Goal: Task Accomplishment & Management: Manage account settings

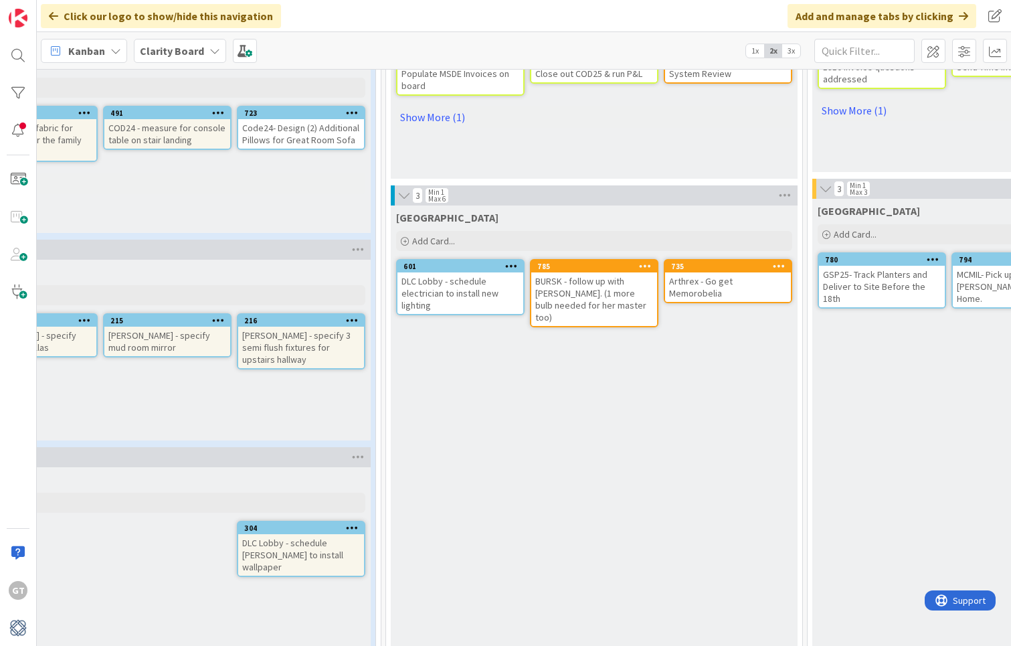
scroll to position [993, 334]
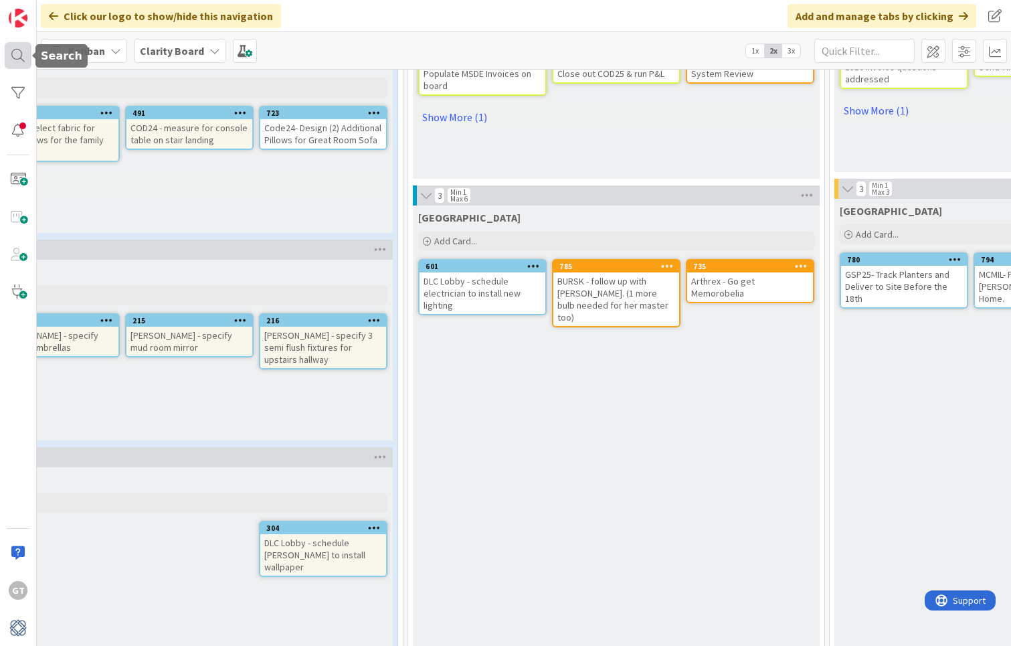
click at [27, 58] on div at bounding box center [18, 55] width 27 height 27
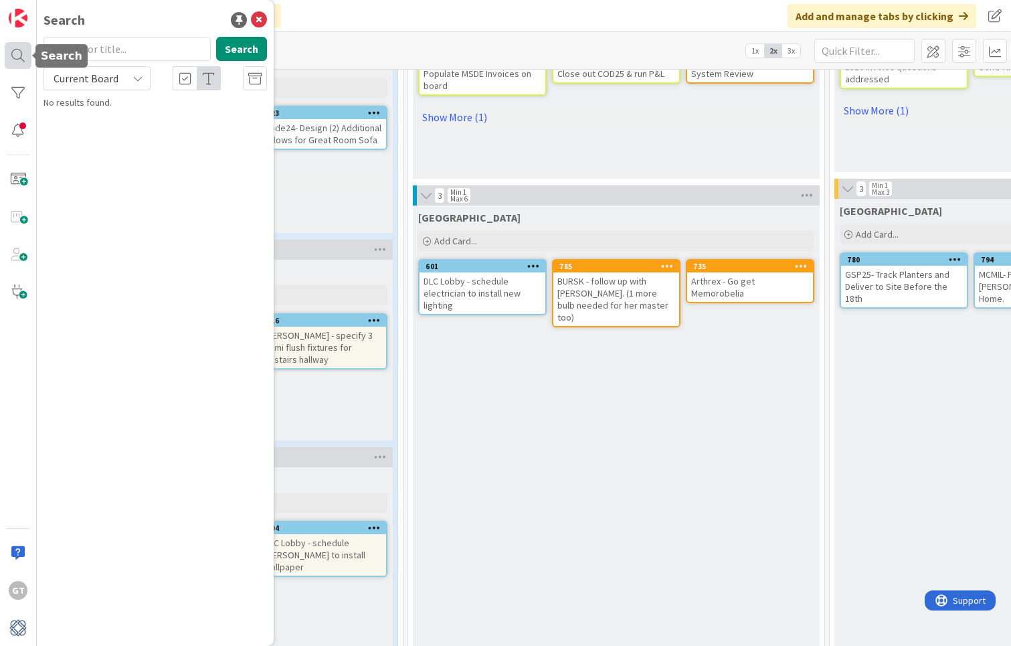
type textarea "x"
type input "dlc"
click at [221, 52] on button "Search" at bounding box center [241, 49] width 51 height 24
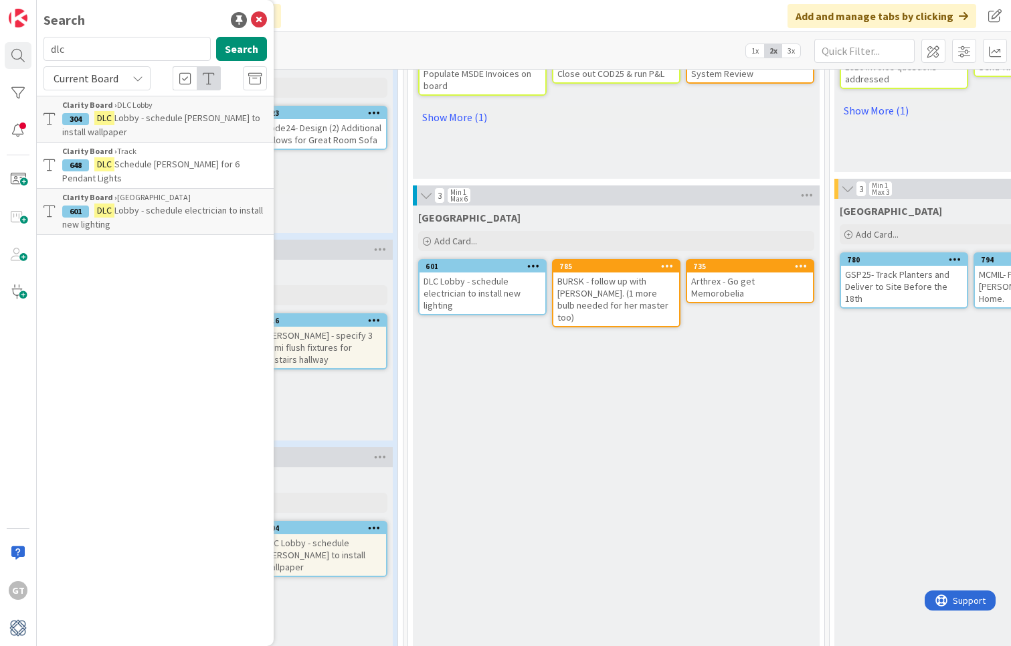
click at [189, 118] on span "Lobby - schedule [PERSON_NAME] to install wallpaper" at bounding box center [161, 125] width 198 height 26
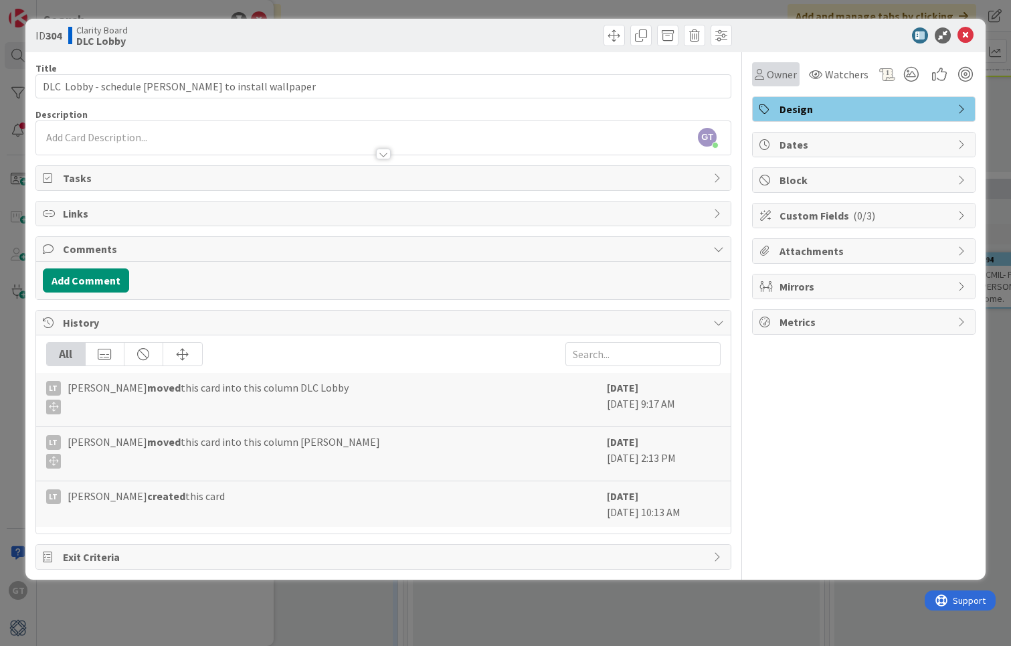
click at [779, 84] on div "Owner" at bounding box center [776, 74] width 48 height 24
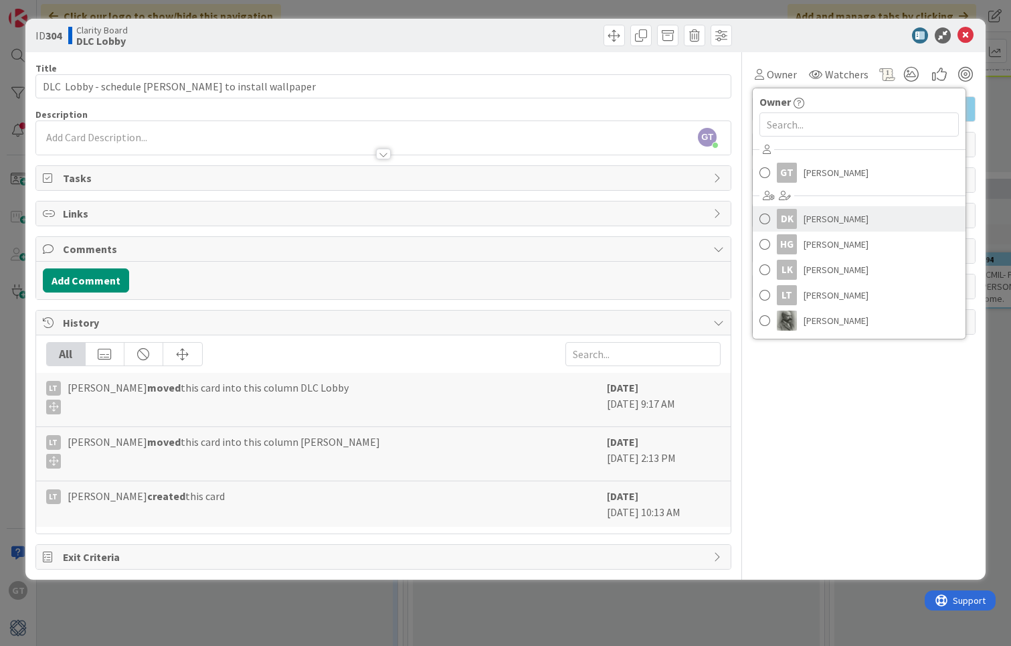
click at [822, 226] on span "[PERSON_NAME]" at bounding box center [836, 219] width 65 height 20
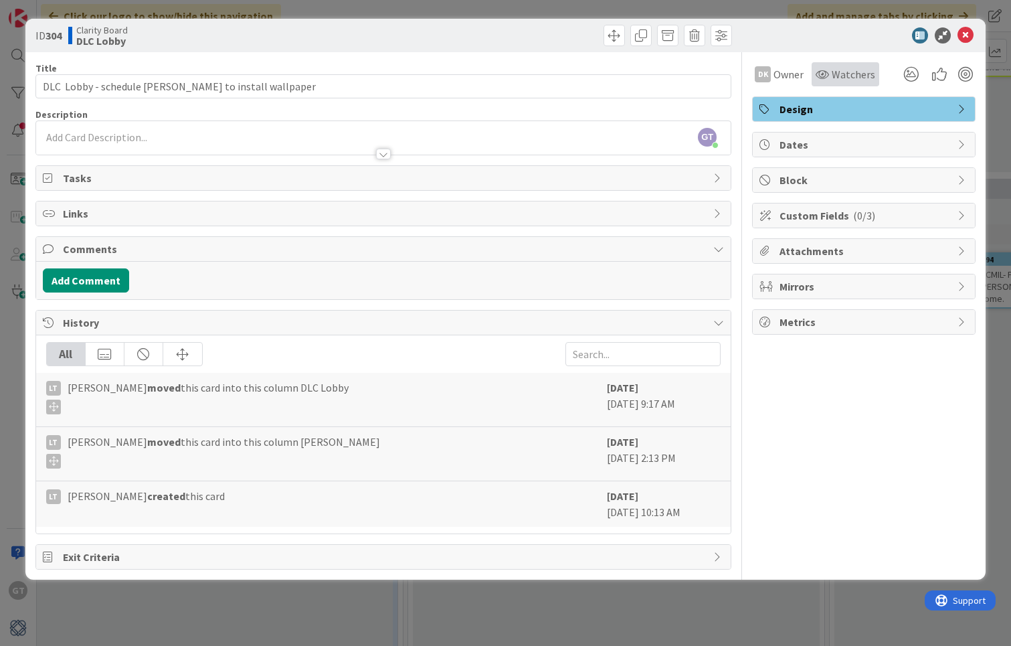
click at [848, 77] on span "Watchers" at bounding box center [854, 74] width 44 height 16
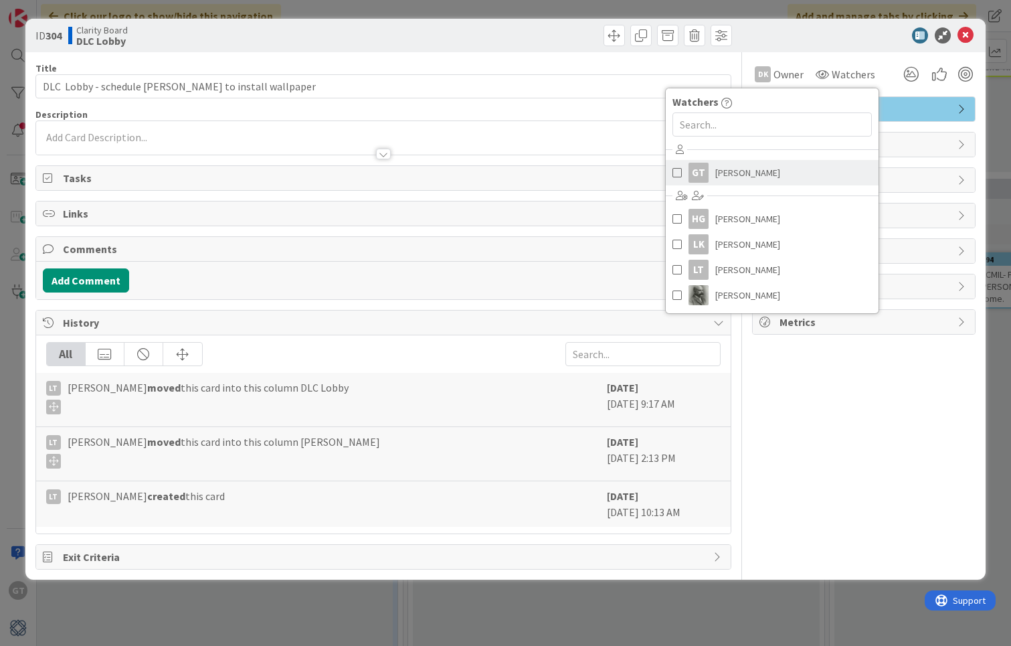
click at [754, 181] on span "[PERSON_NAME]" at bounding box center [748, 173] width 65 height 20
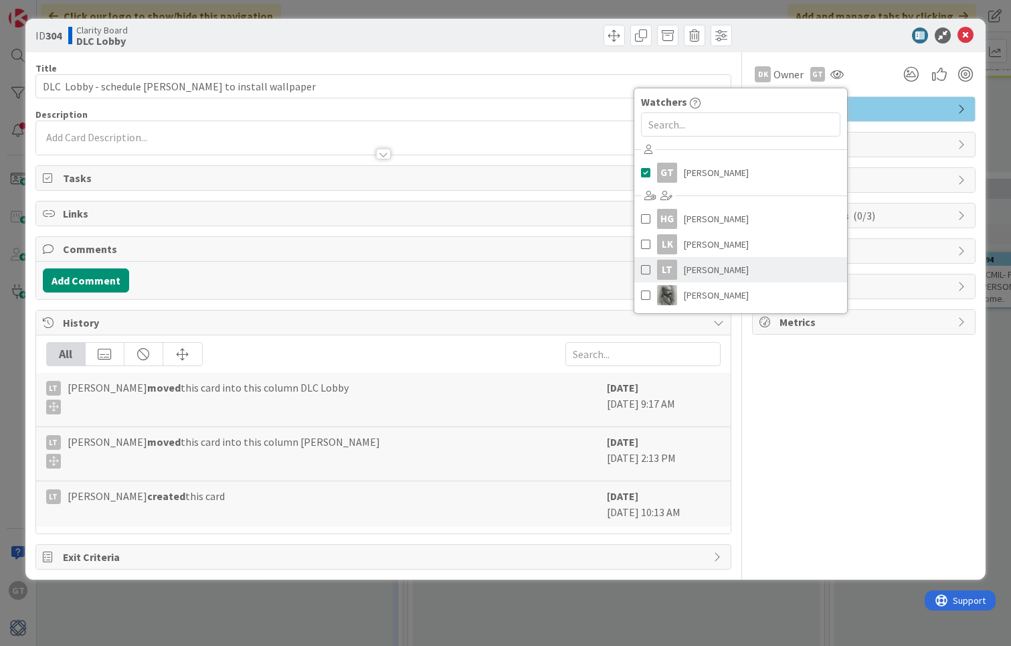
click at [722, 268] on span "[PERSON_NAME]" at bounding box center [716, 270] width 65 height 20
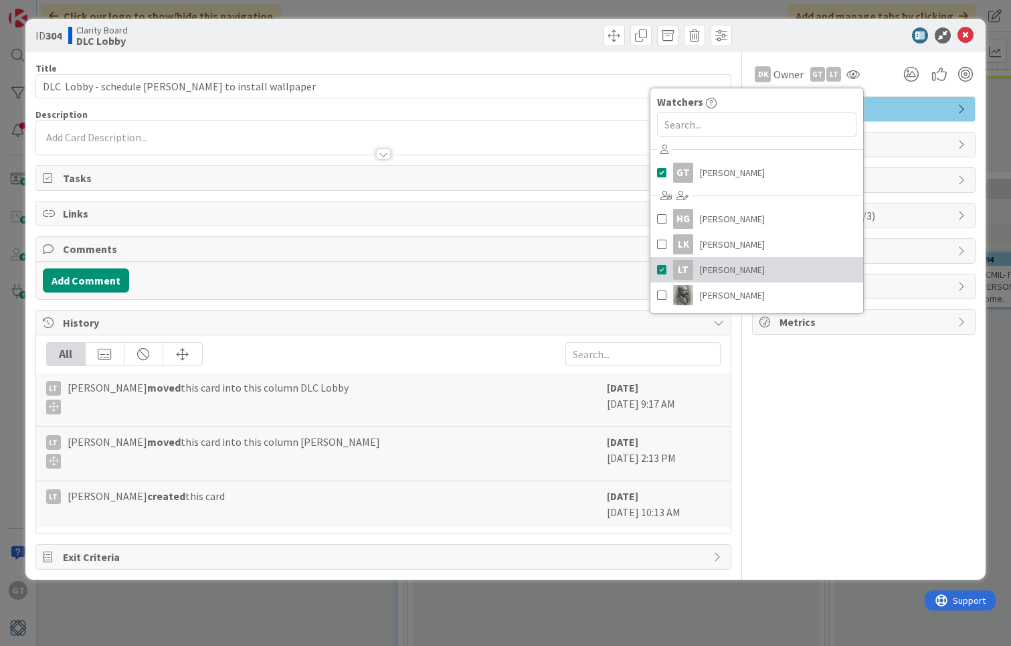
type textarea "x"
click at [104, 294] on div "Add Comment" at bounding box center [383, 280] width 695 height 37
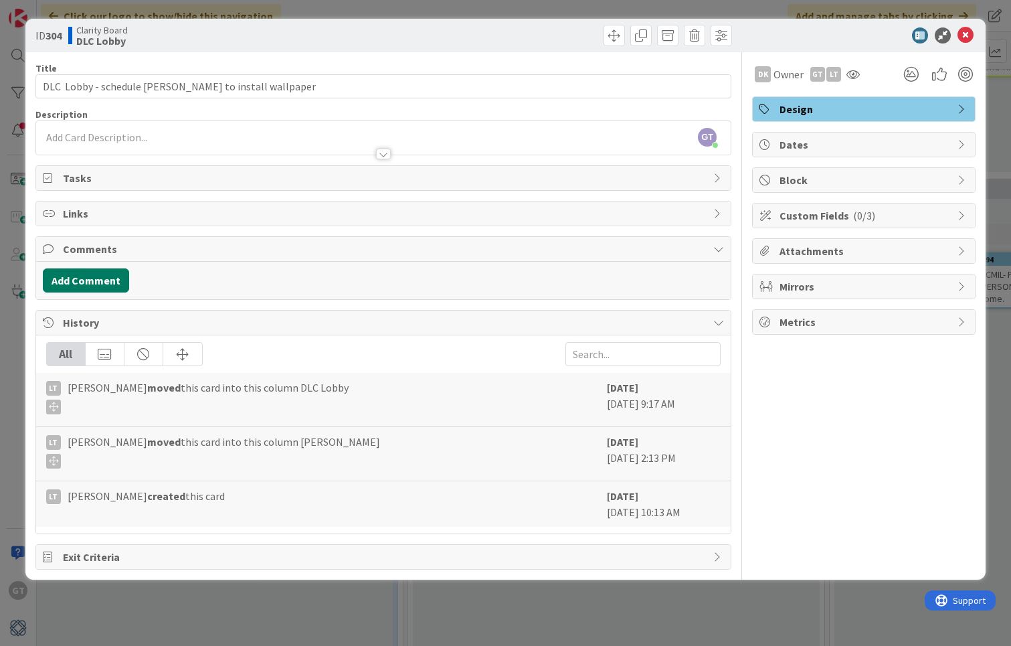
click at [99, 278] on button "Add Comment" at bounding box center [86, 280] width 86 height 24
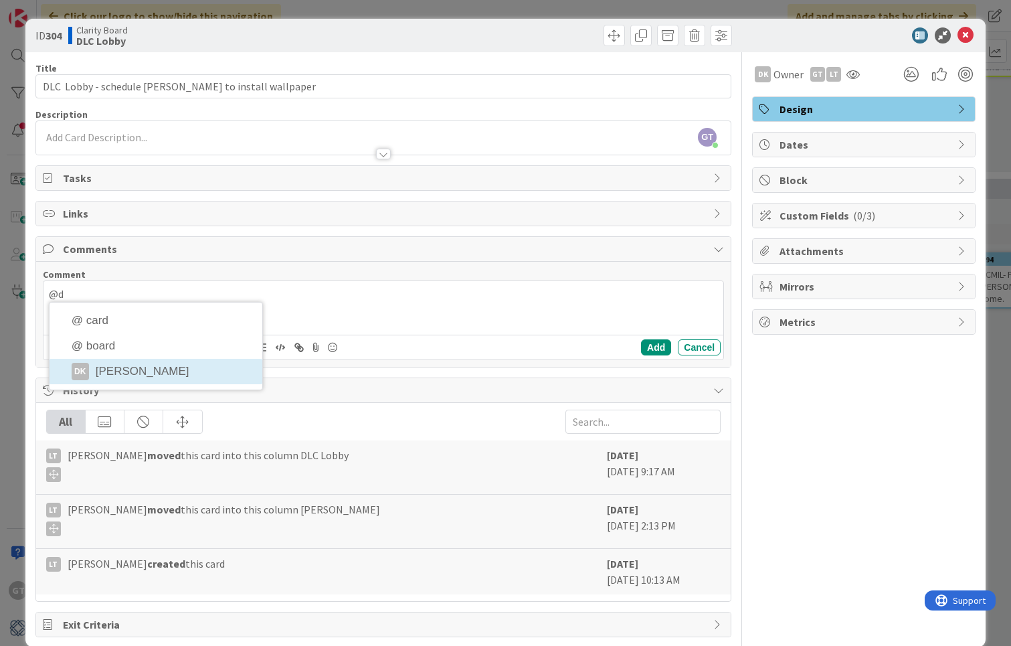
click at [150, 372] on div "Title 49 / 128 DLC Lobby - schedule [PERSON_NAME] to install wallpaper Descript…" at bounding box center [383, 344] width 696 height 585
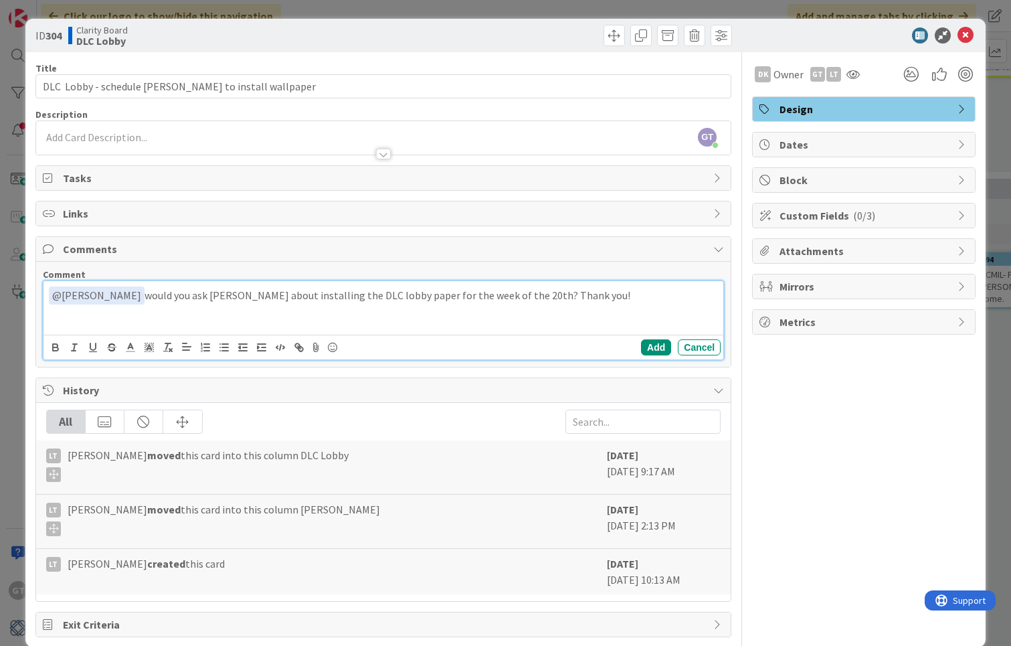
scroll to position [2, 0]
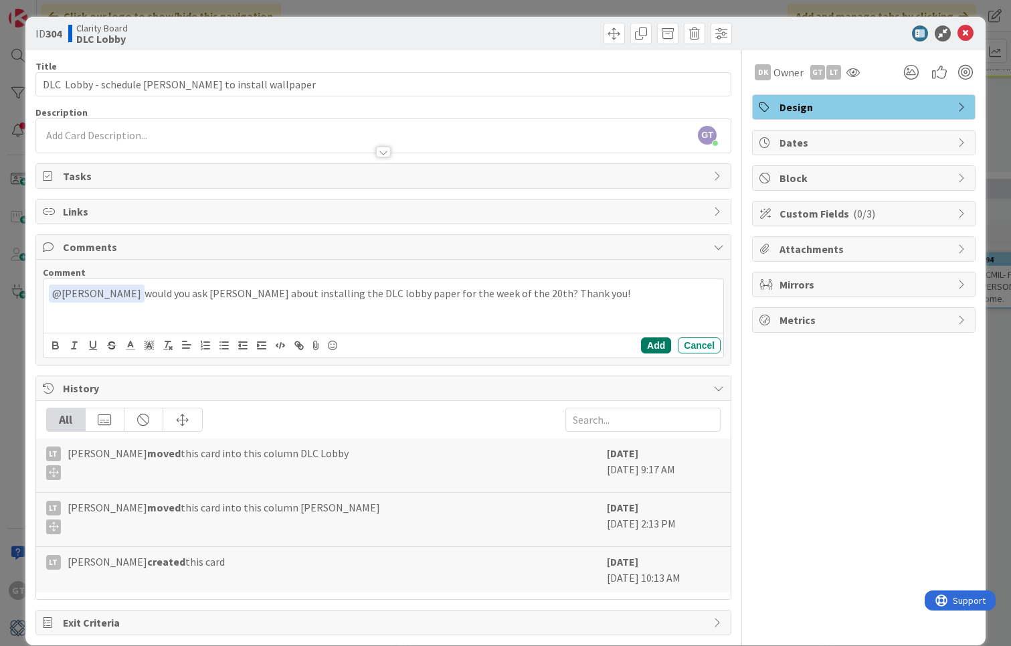
click at [645, 338] on button "Add" at bounding box center [656, 345] width 30 height 16
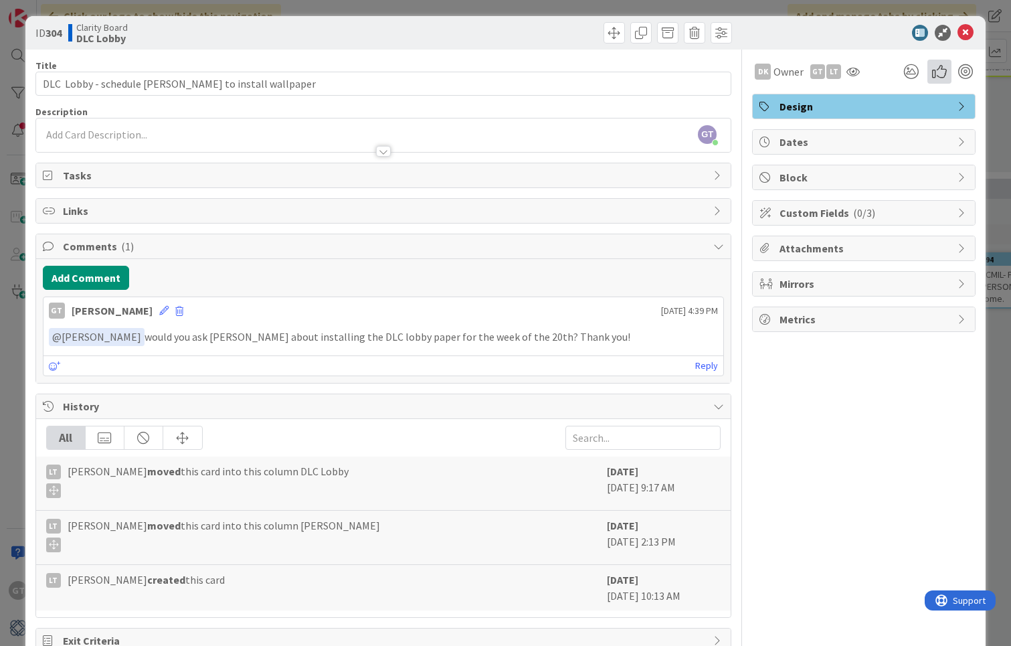
scroll to position [0, 0]
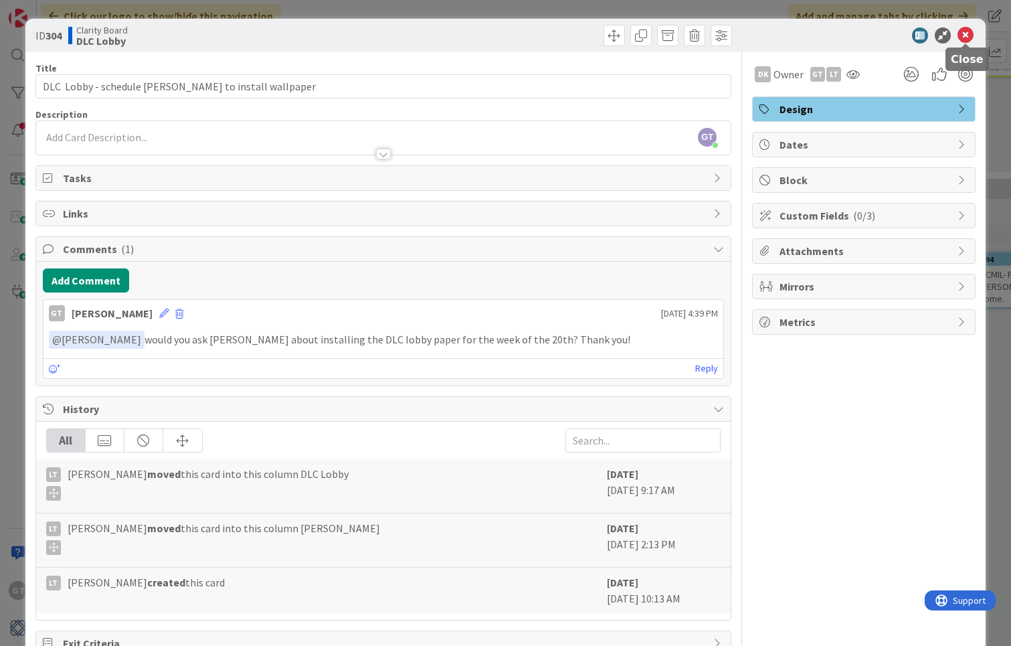
click at [973, 34] on icon at bounding box center [966, 35] width 16 height 16
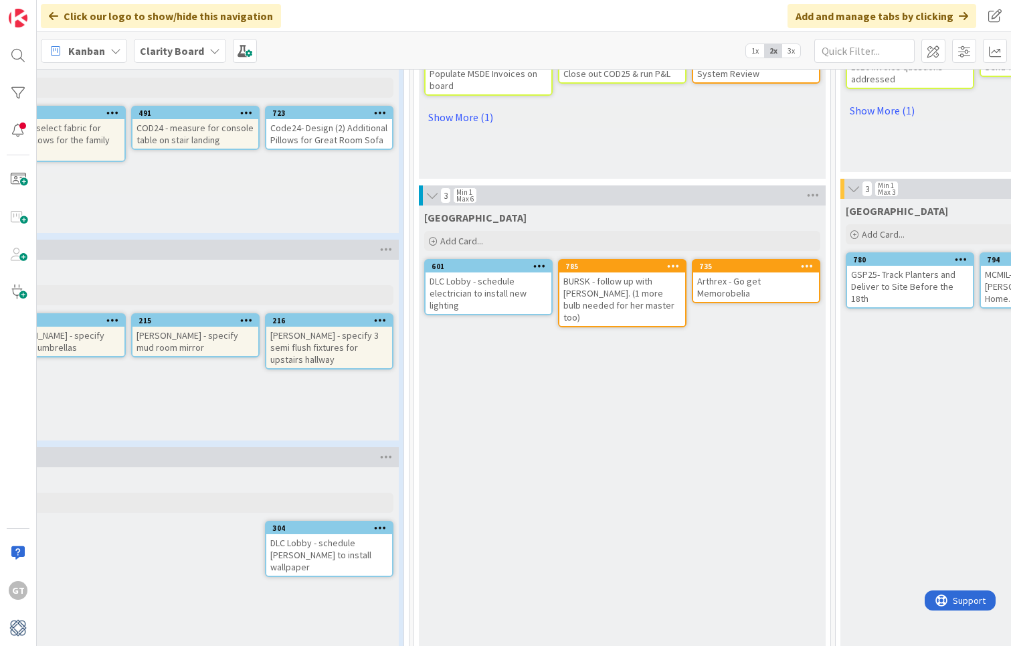
type textarea "x"
